Goal: Entertainment & Leisure: Browse casually

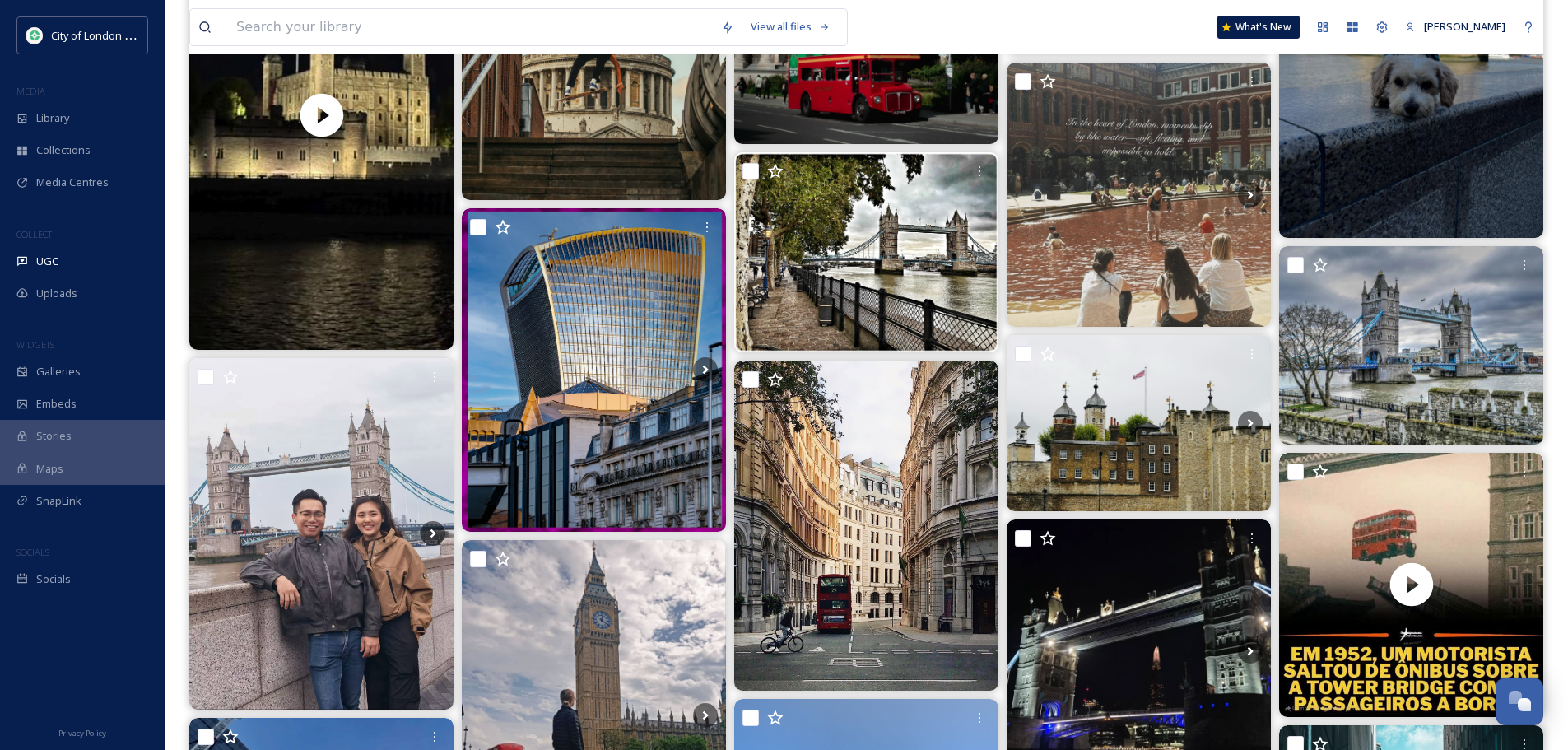
scroll to position [3045, 0]
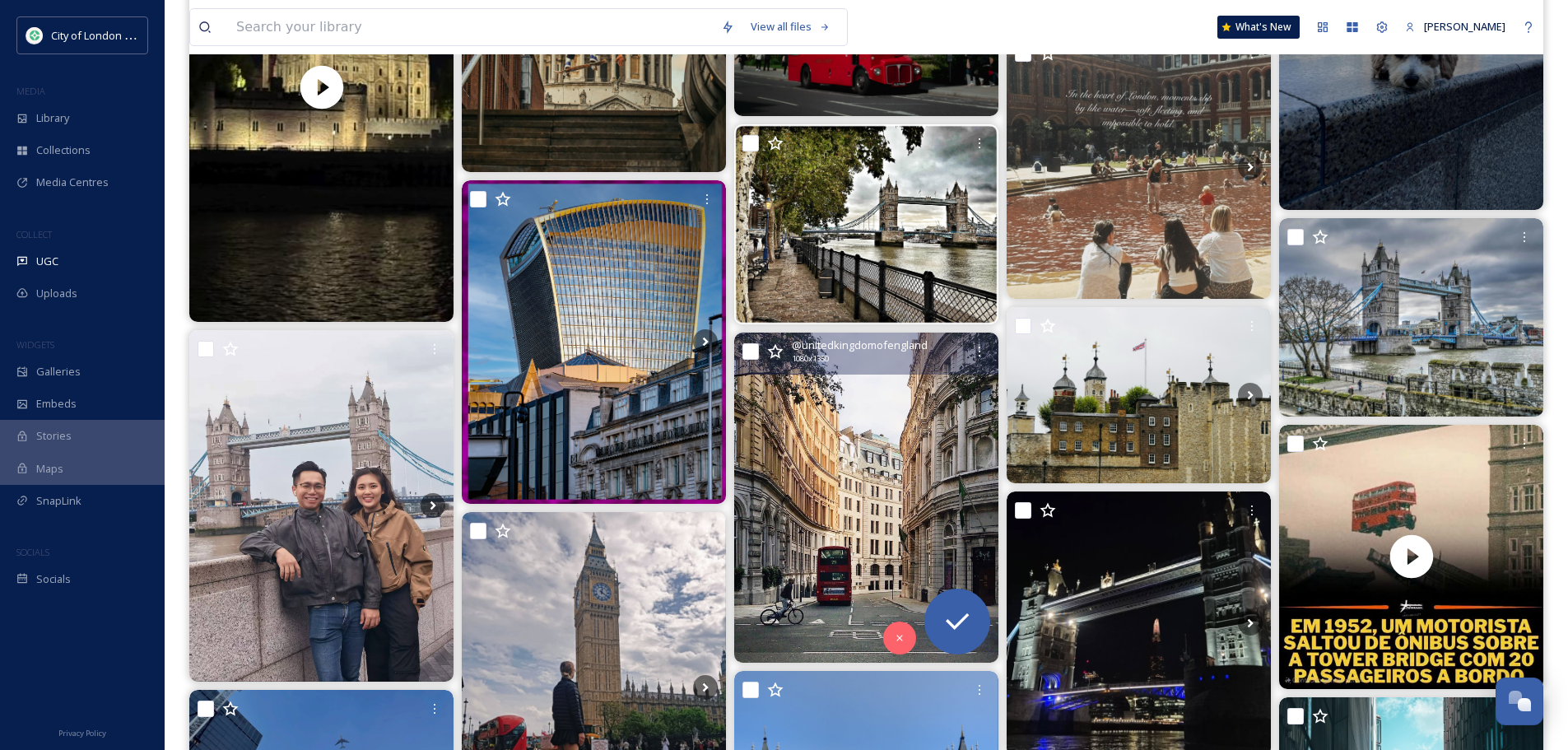
click at [879, 462] on img at bounding box center [866, 497] width 264 height 330
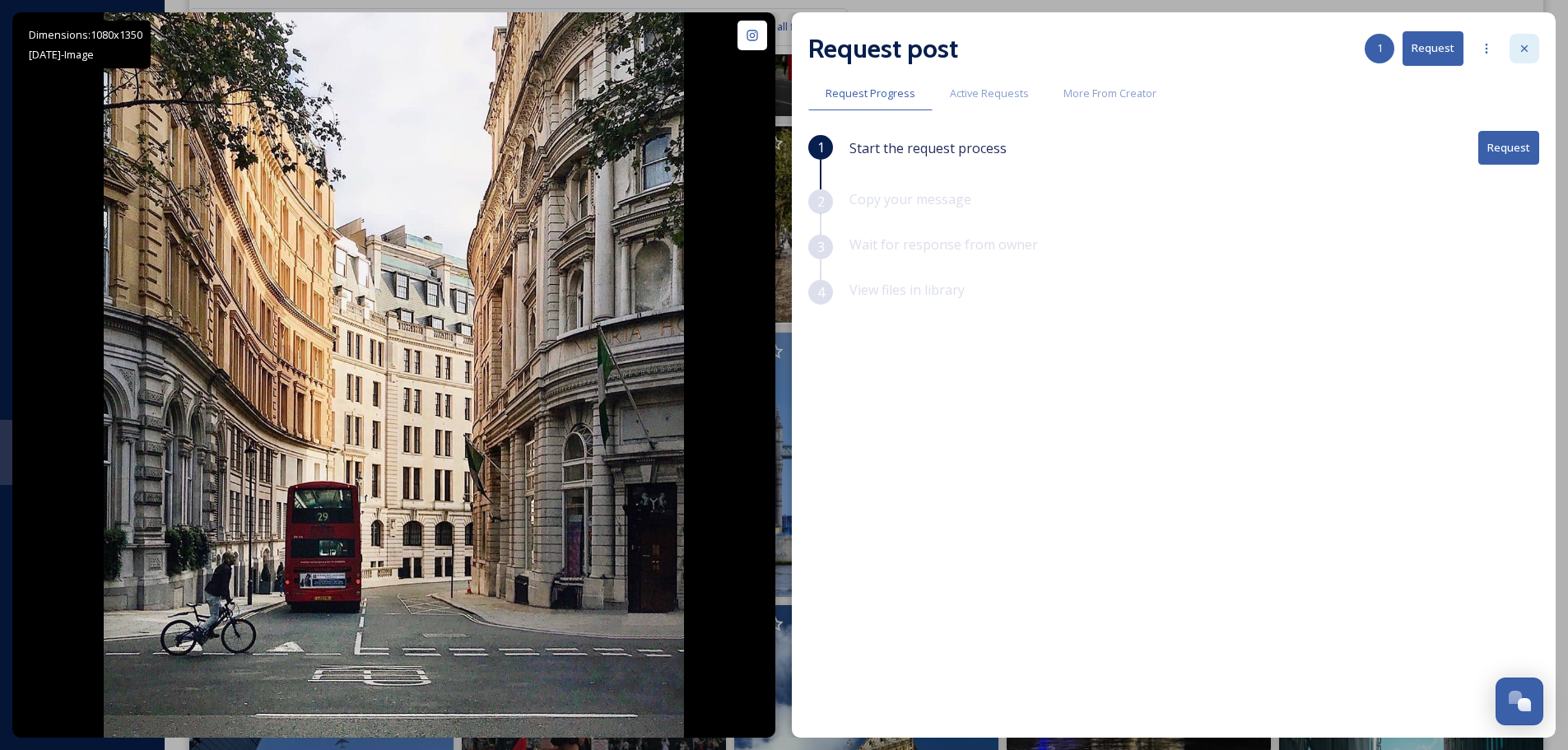
click at [1517, 51] on div at bounding box center [1524, 49] width 29 height 29
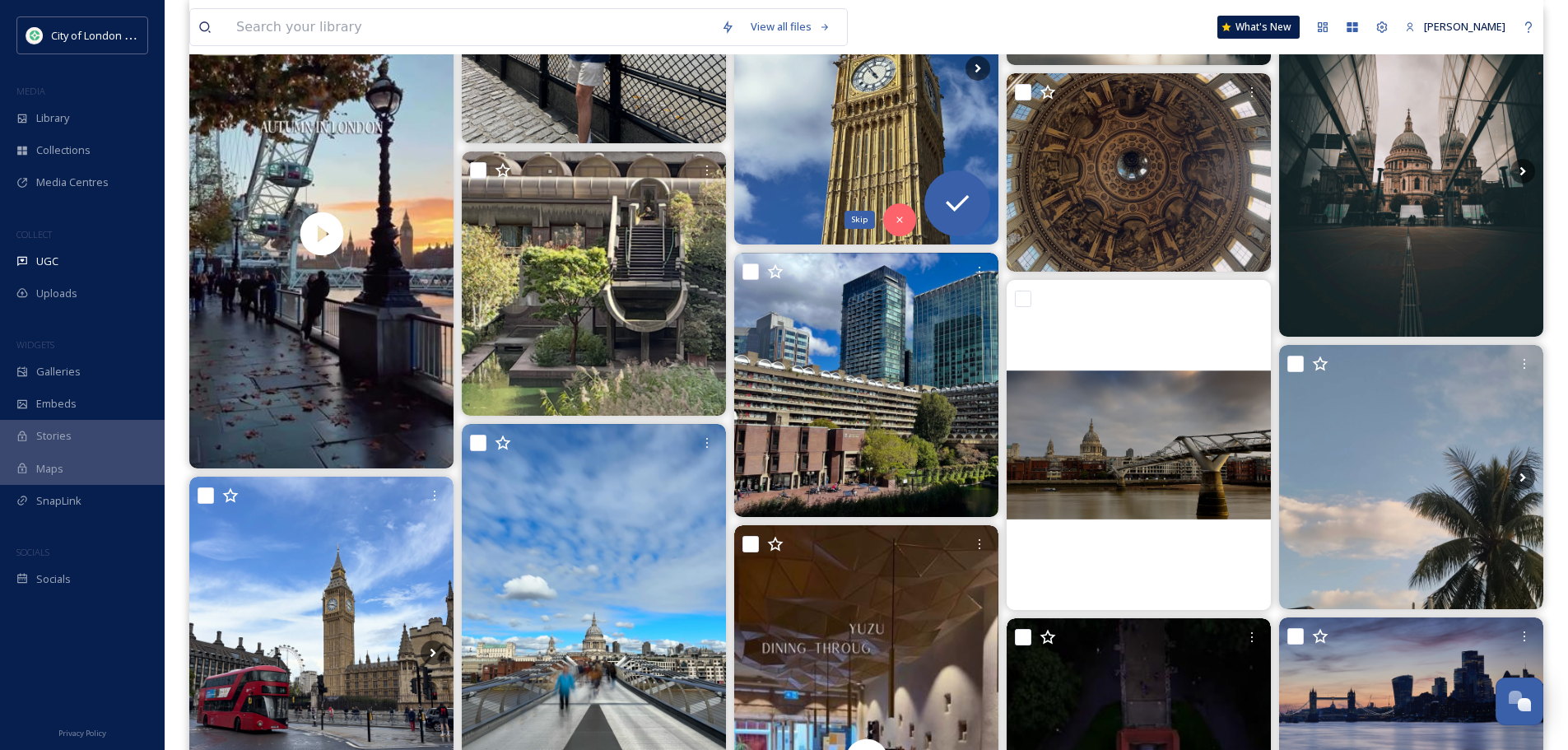
scroll to position [4114, 0]
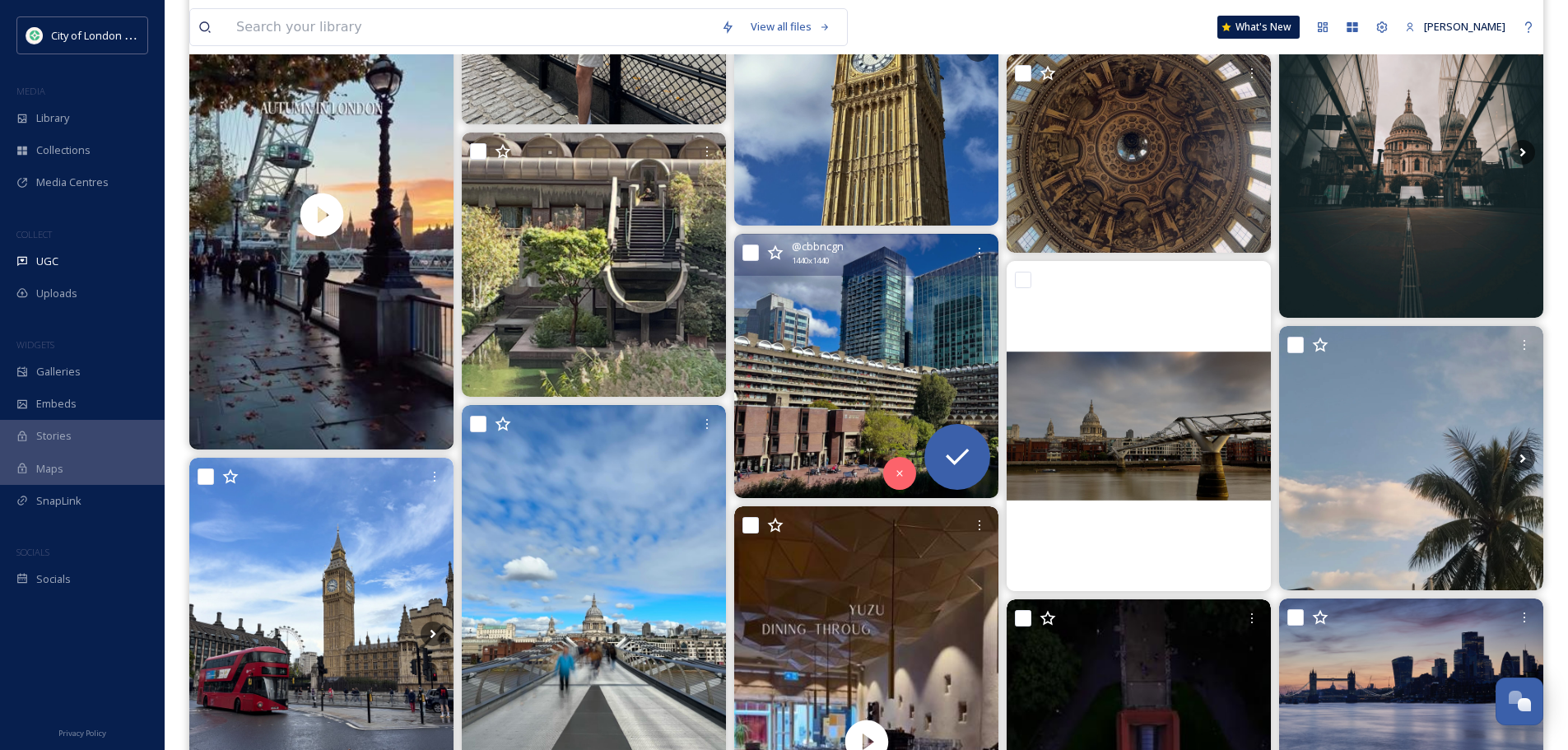
click at [892, 322] on img at bounding box center [866, 365] width 264 height 264
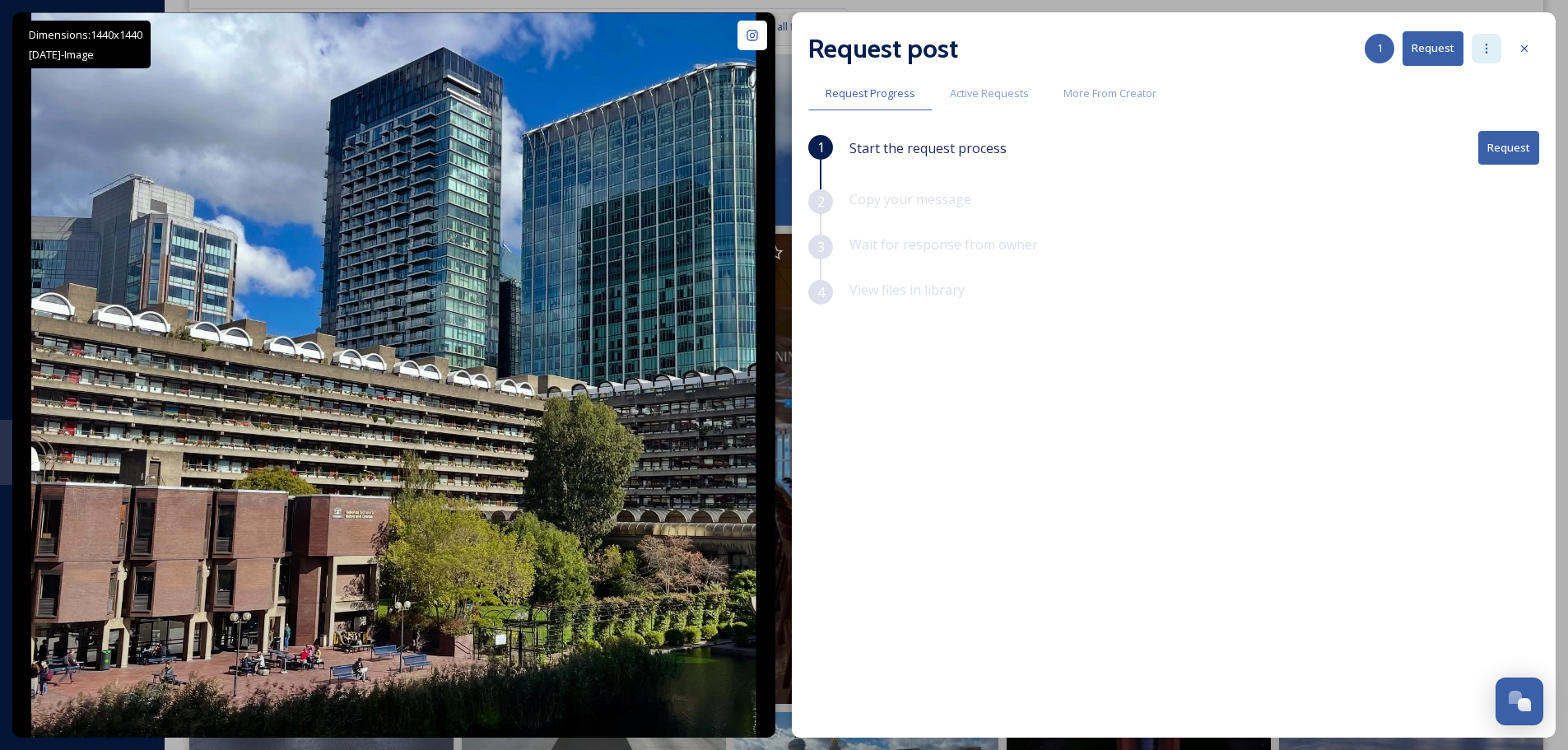
click at [1491, 49] on icon at bounding box center [1486, 49] width 13 height 13
click at [1476, 75] on div "Add Posts To Queue" at bounding box center [1441, 84] width 118 height 32
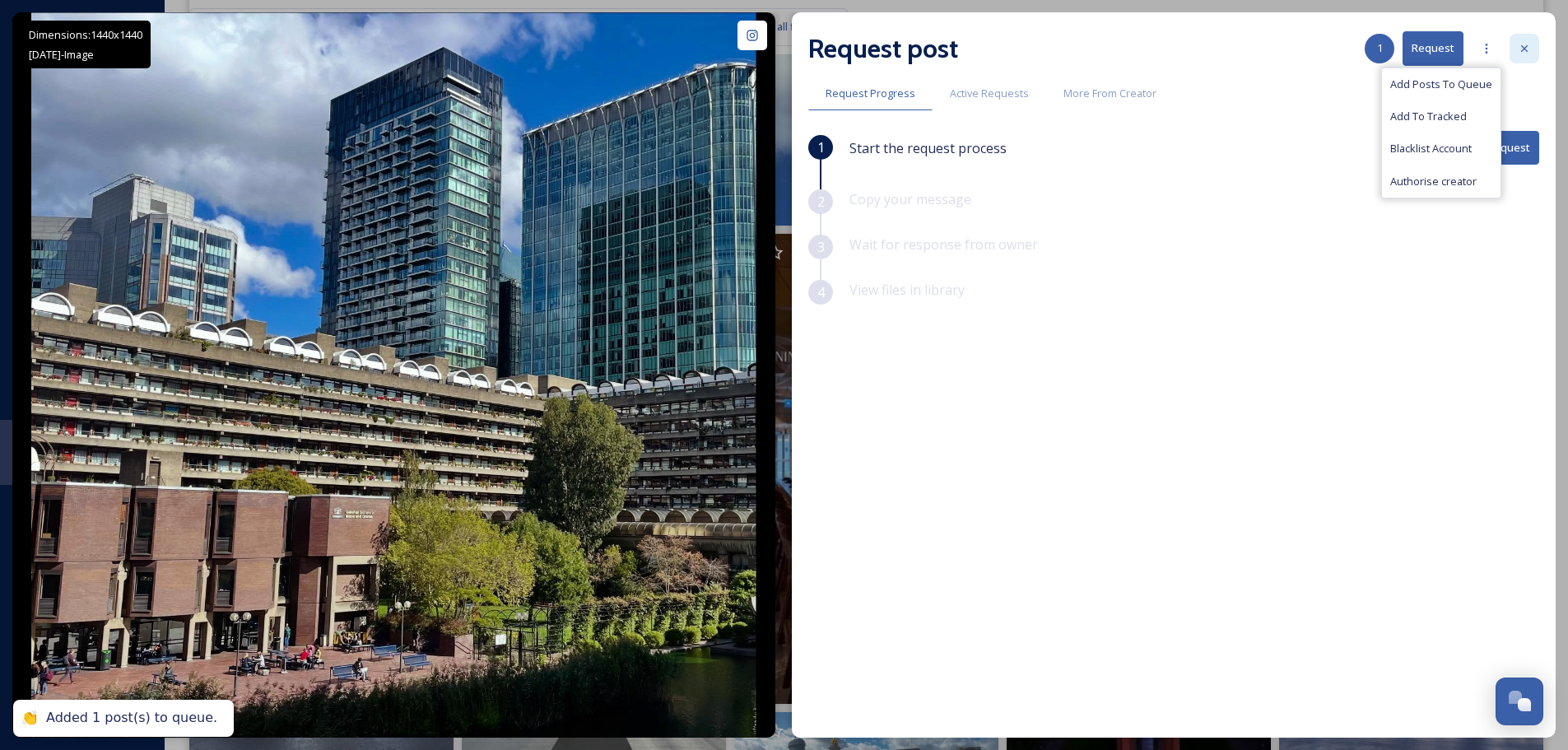
click at [1530, 49] on icon at bounding box center [1524, 49] width 13 height 13
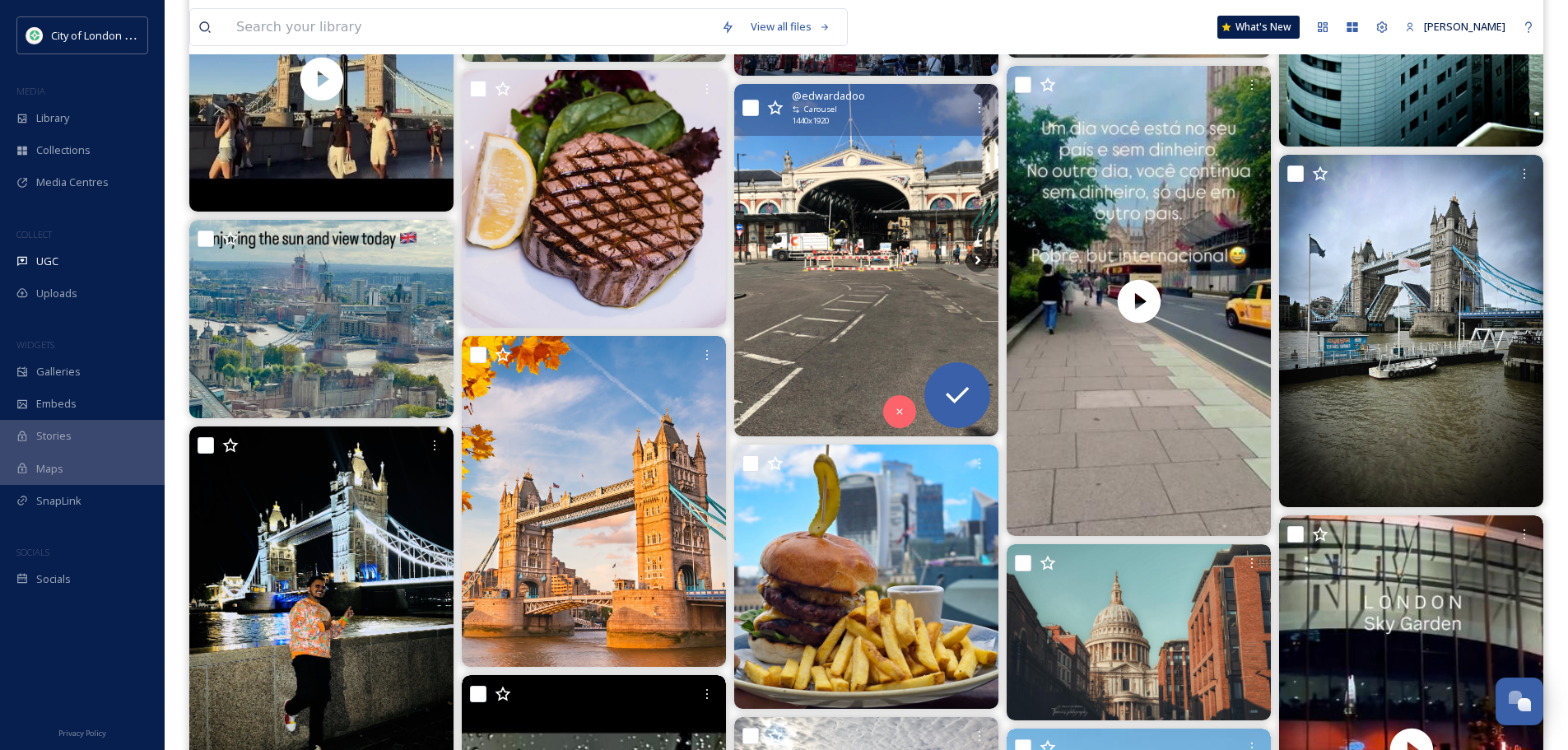
scroll to position [6831, 0]
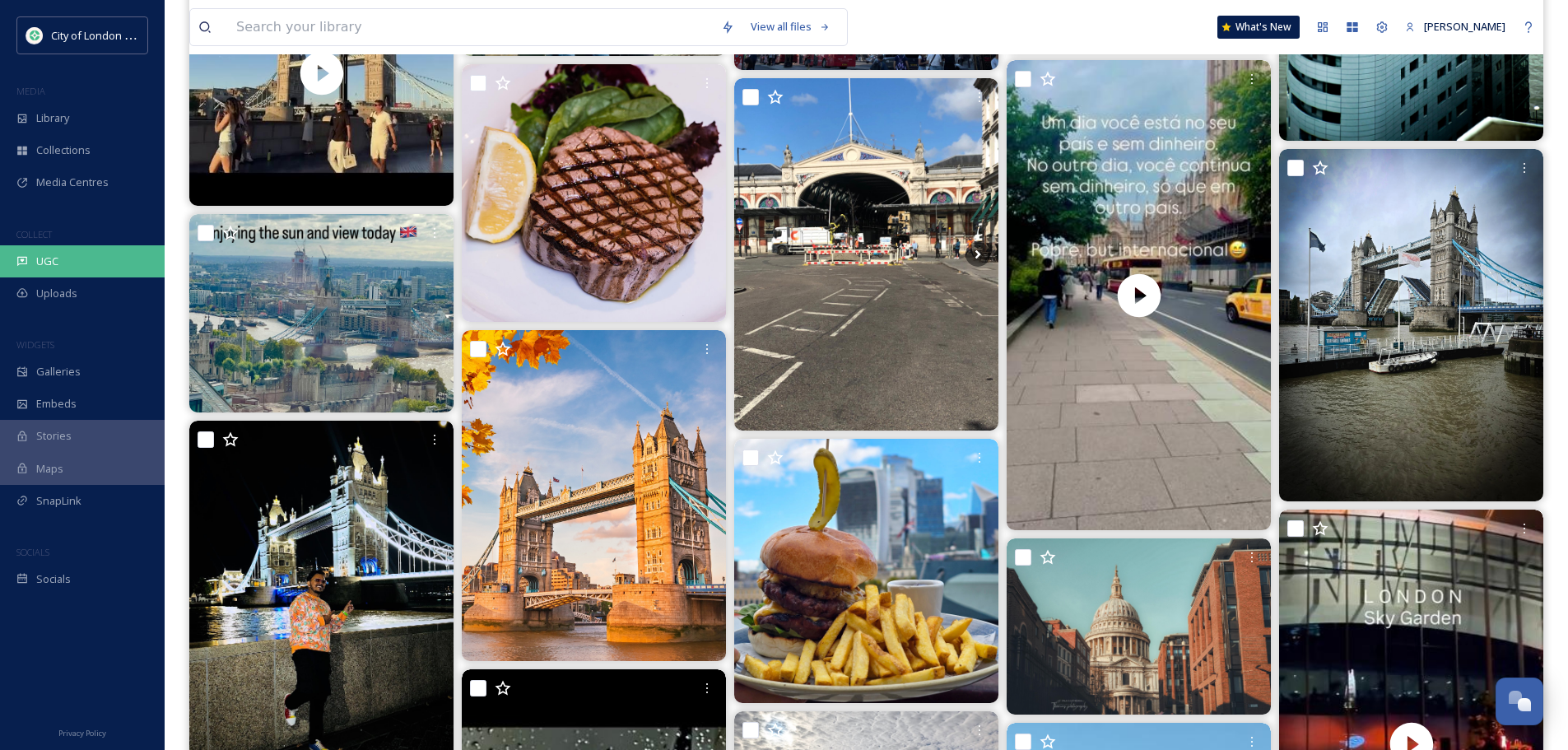
click at [44, 246] on div "UGC" at bounding box center [82, 261] width 165 height 32
